Goal: Information Seeking & Learning: Learn about a topic

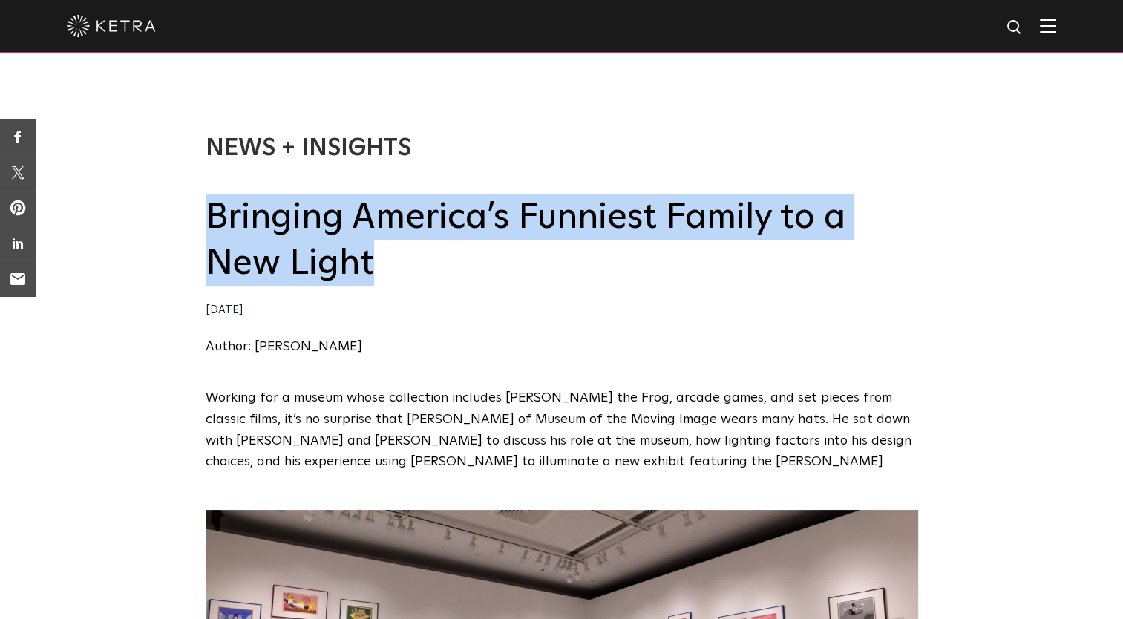
drag, startPoint x: 205, startPoint y: 227, endPoint x: 385, endPoint y: 269, distance: 185.1
click at [385, 269] on h2 "Bringing America’s Funniest Family to a New Light" at bounding box center [562, 240] width 712 height 93
copy h2 "Bringing America’s Funniest Family to a New Light"
